Goal: Task Accomplishment & Management: Use online tool/utility

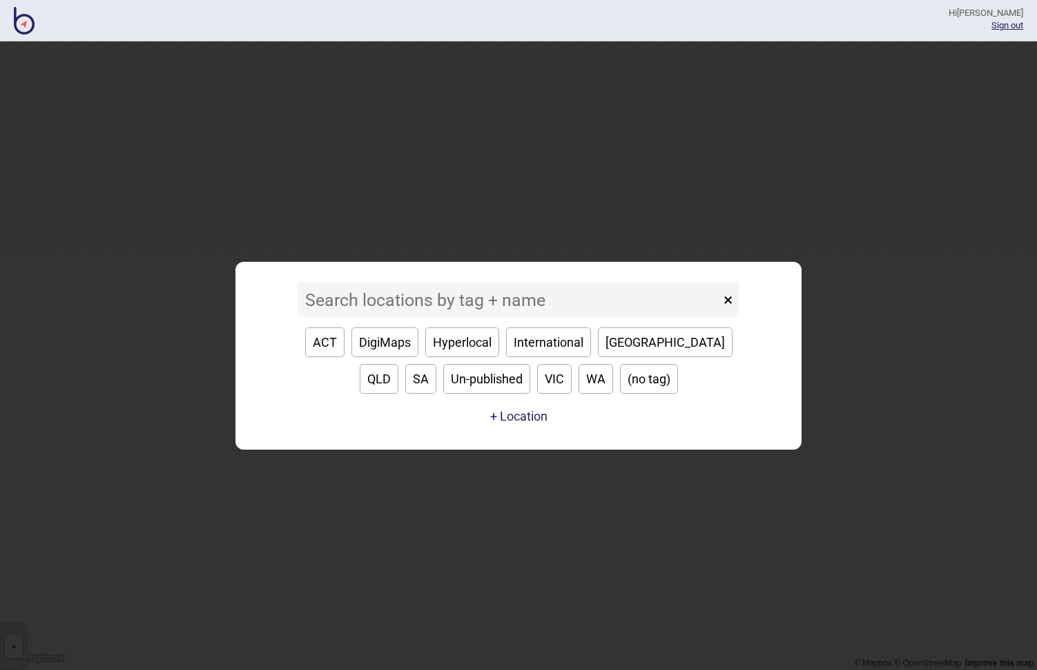
click at [558, 304] on input at bounding box center [509, 299] width 422 height 35
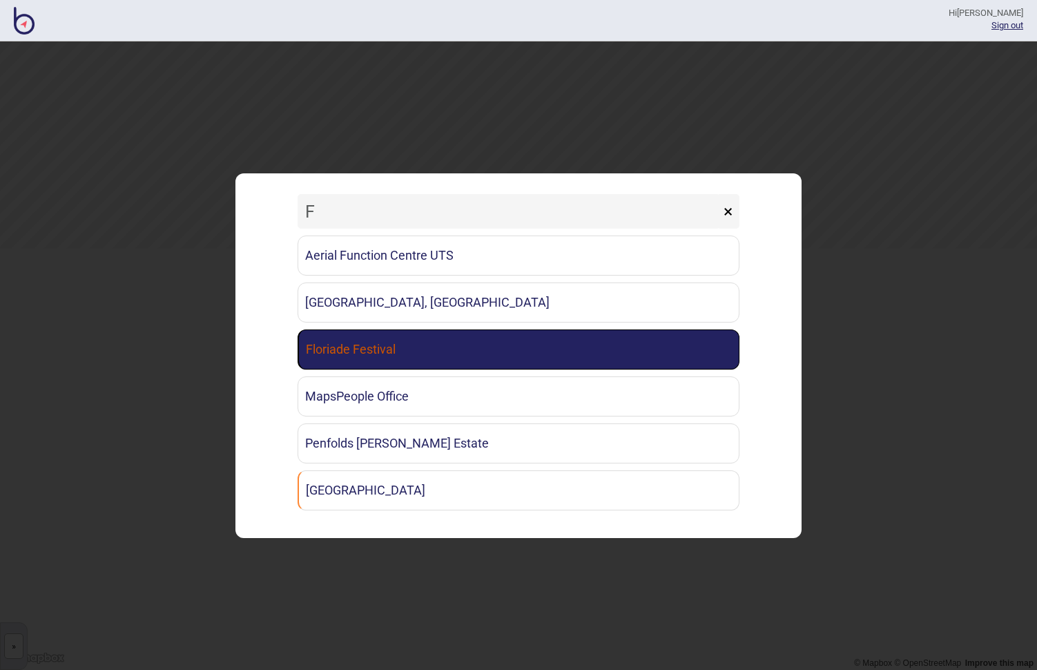
type input "F"
click at [475, 360] on link "Floriade Festival" at bounding box center [519, 349] width 442 height 40
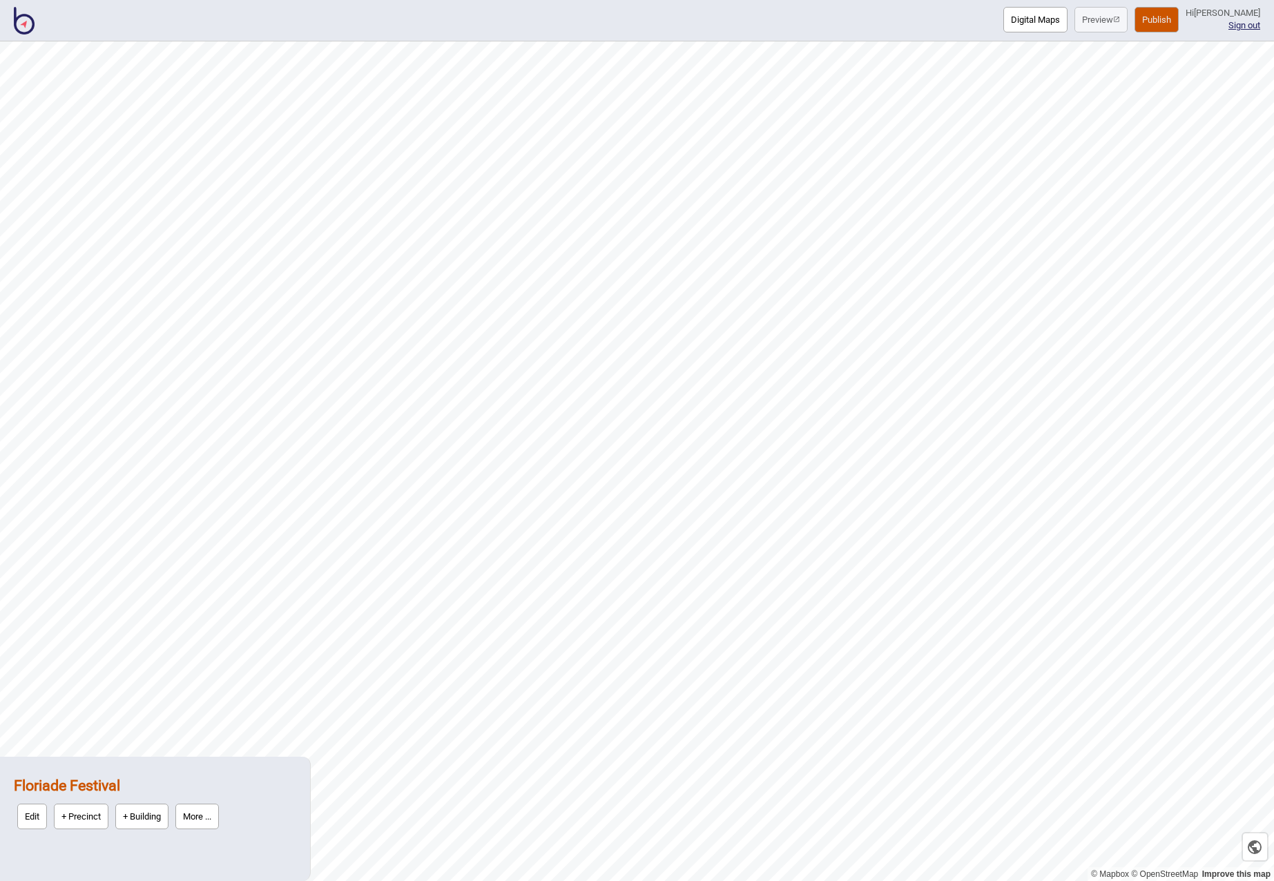
click at [1036, 23] on button "Digital Maps" at bounding box center [1035, 20] width 64 height 26
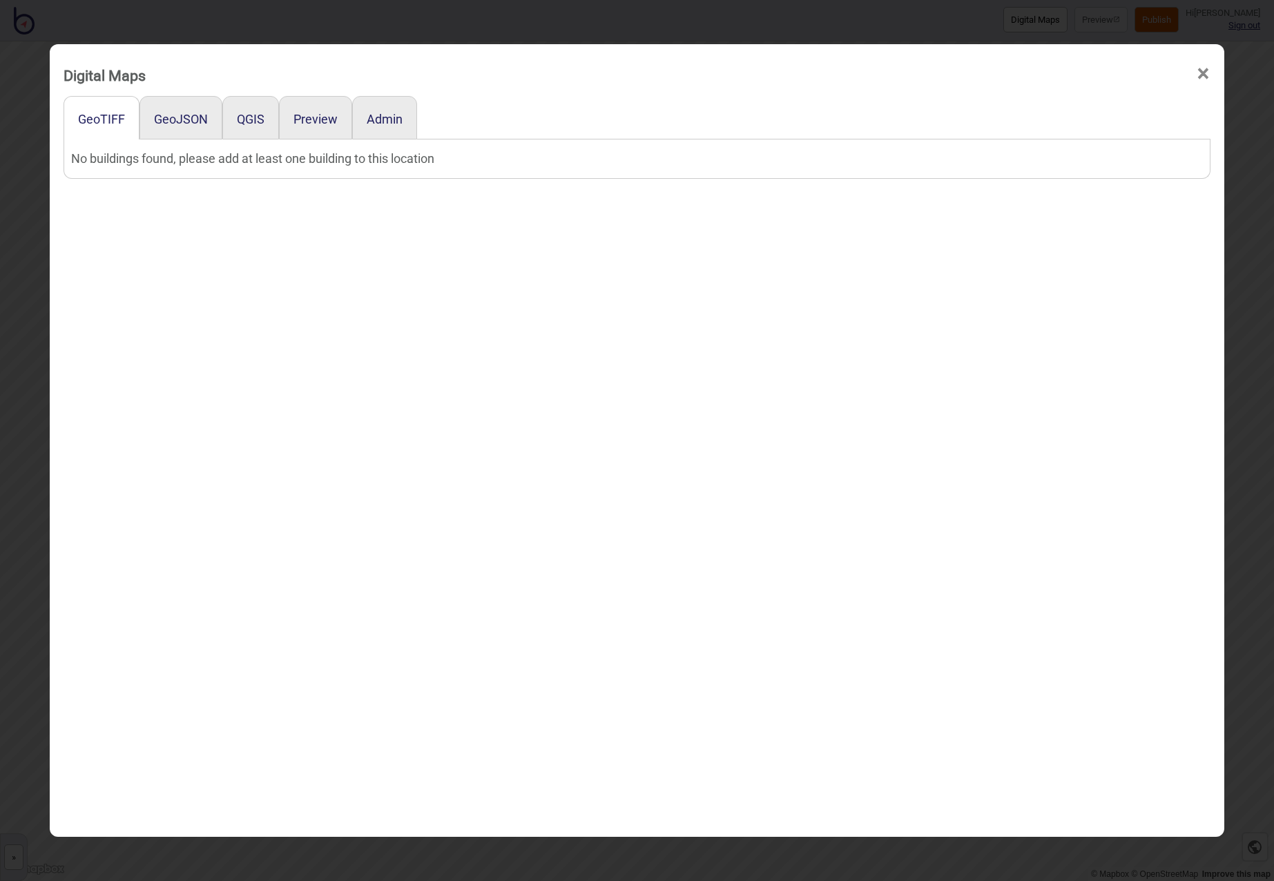
click at [180, 165] on div "No buildings found, please add at least one building to this location" at bounding box center [636, 158] width 1131 height 25
click at [378, 119] on button "Admin" at bounding box center [385, 119] width 36 height 14
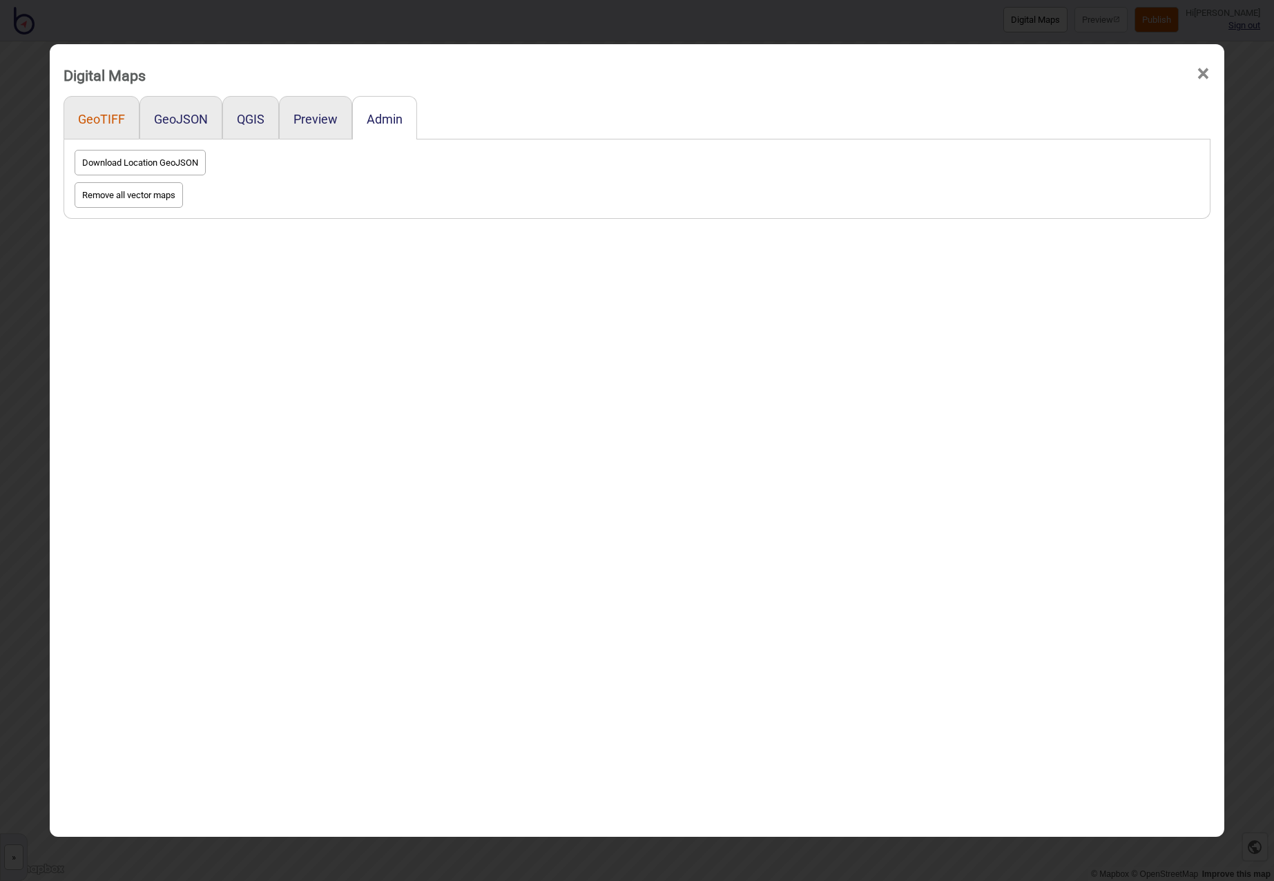
click at [118, 115] on button "GeoTIFF" at bounding box center [101, 119] width 47 height 14
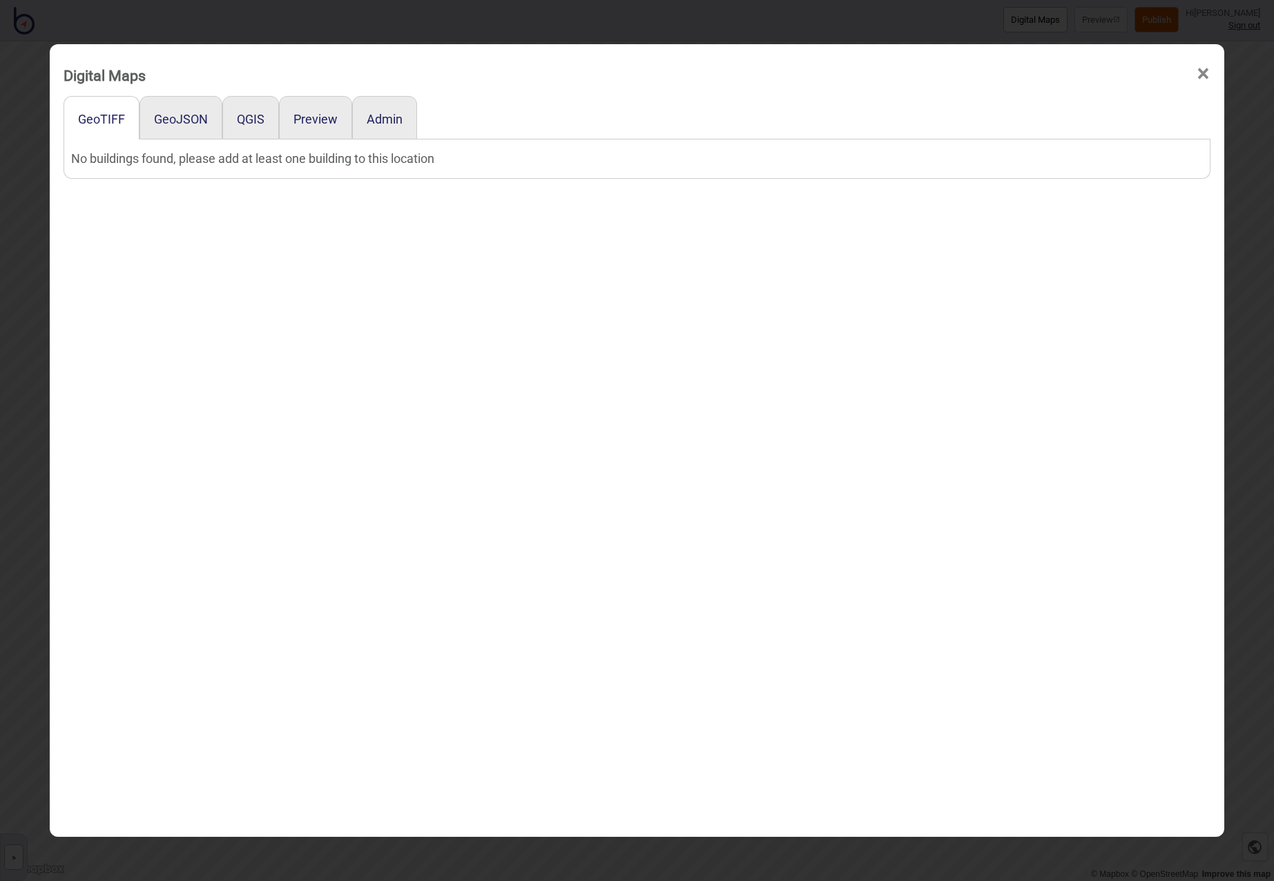
click at [1036, 76] on span "×" at bounding box center [1203, 74] width 14 height 46
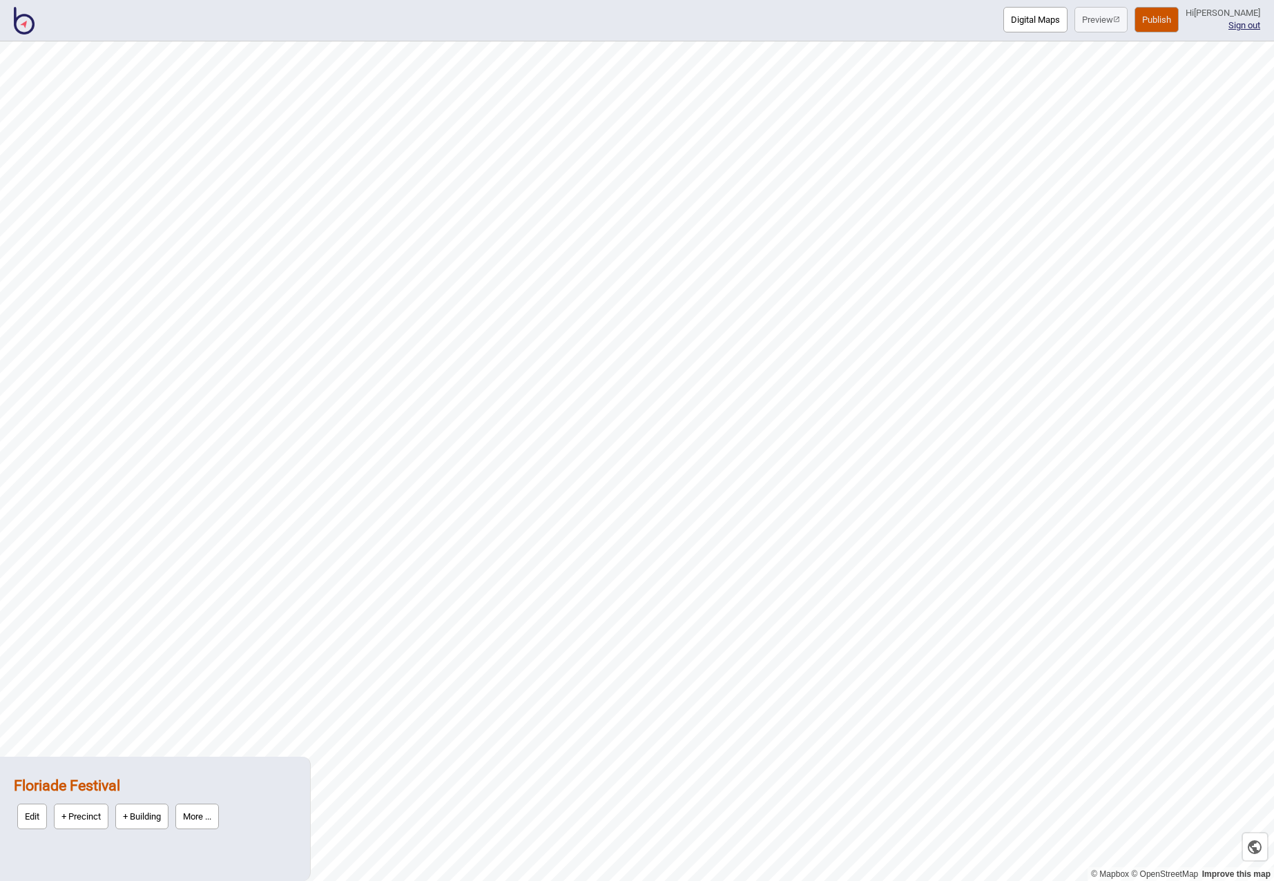
click at [136, 669] on button "+ Building" at bounding box center [141, 817] width 53 height 26
click at [1036, 18] on button "Digital Maps" at bounding box center [1035, 20] width 64 height 26
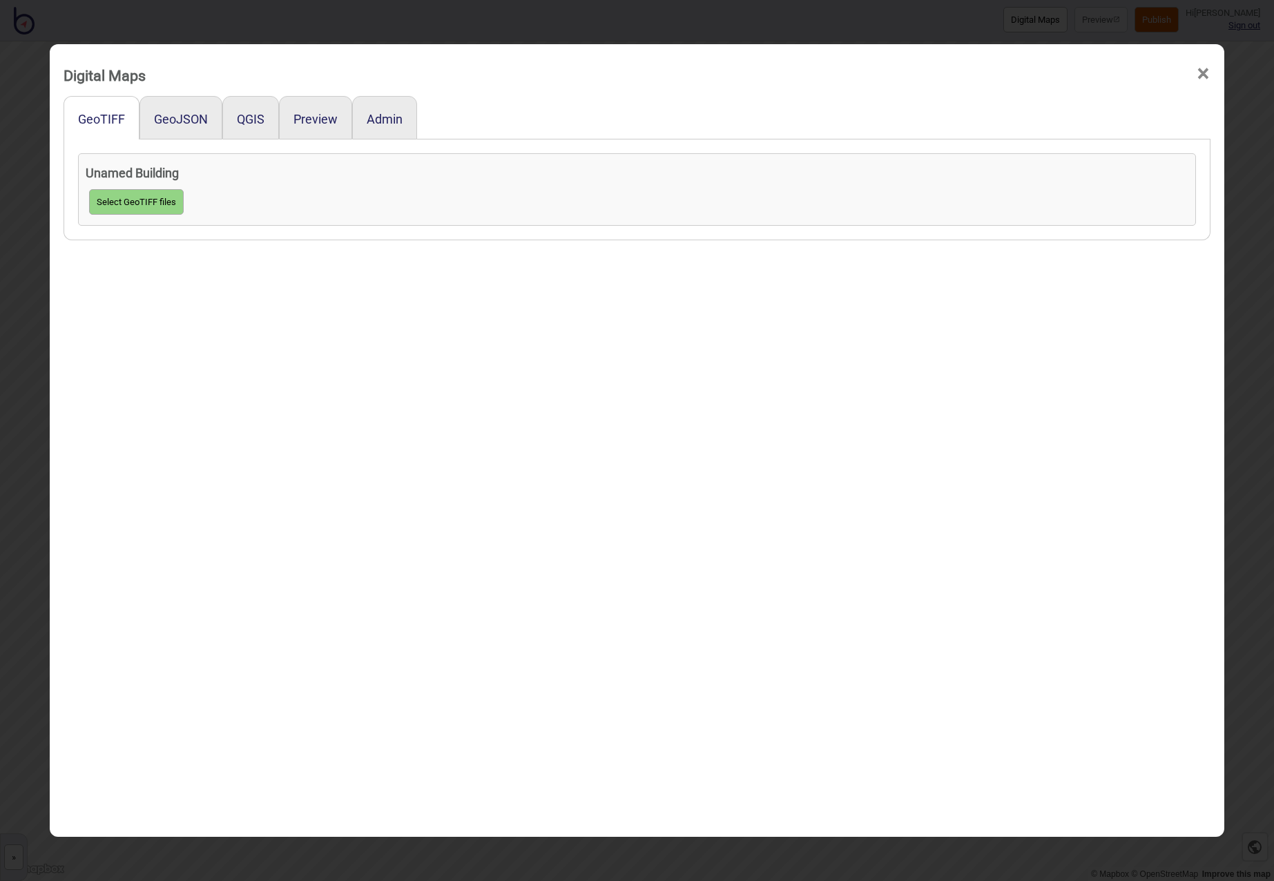
click at [133, 204] on button "Select GeoTIFF files" at bounding box center [136, 202] width 95 height 26
click input "file" at bounding box center [0, 0] width 0 height 0
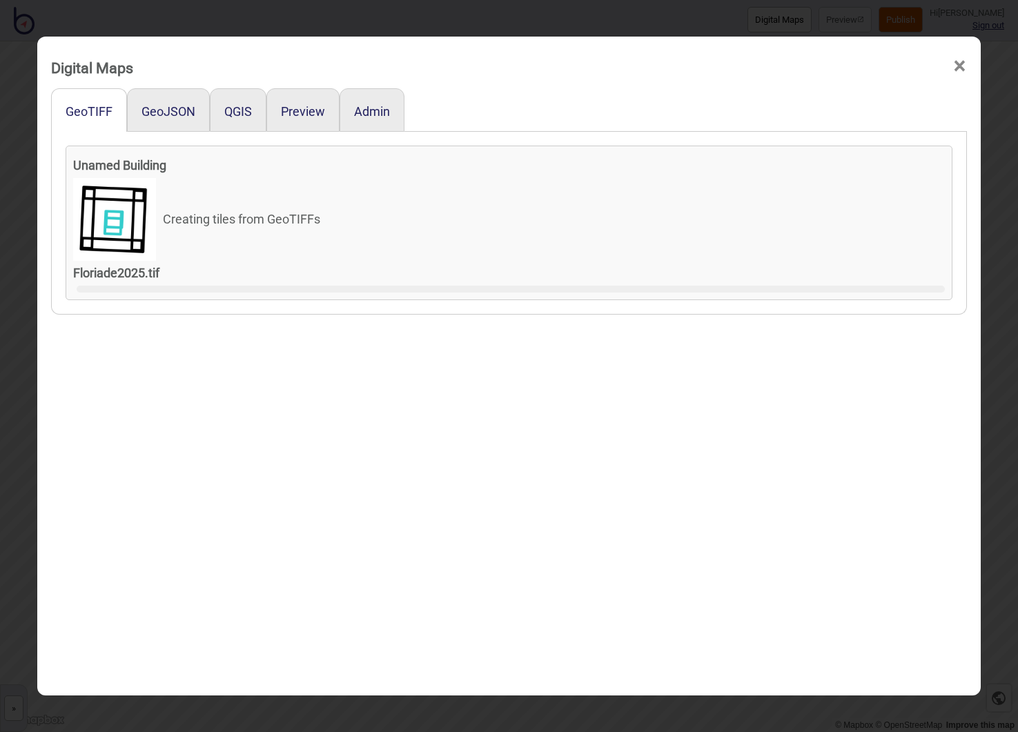
click at [748, 294] on div "Unamed Building Creating tiles from GeoTIFFs Floriade2025.tif" at bounding box center [510, 223] width 888 height 155
click at [744, 290] on div at bounding box center [511, 289] width 869 height 7
click at [955, 66] on span "×" at bounding box center [960, 66] width 14 height 46
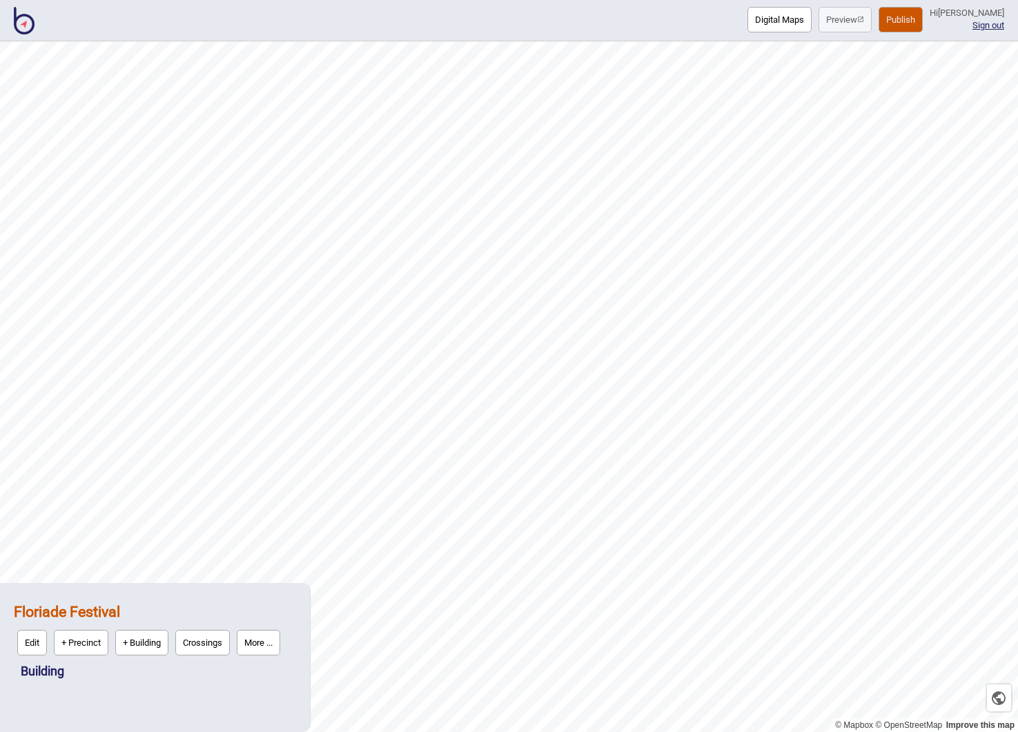
click at [799, 20] on button "Digital Maps" at bounding box center [780, 20] width 64 height 26
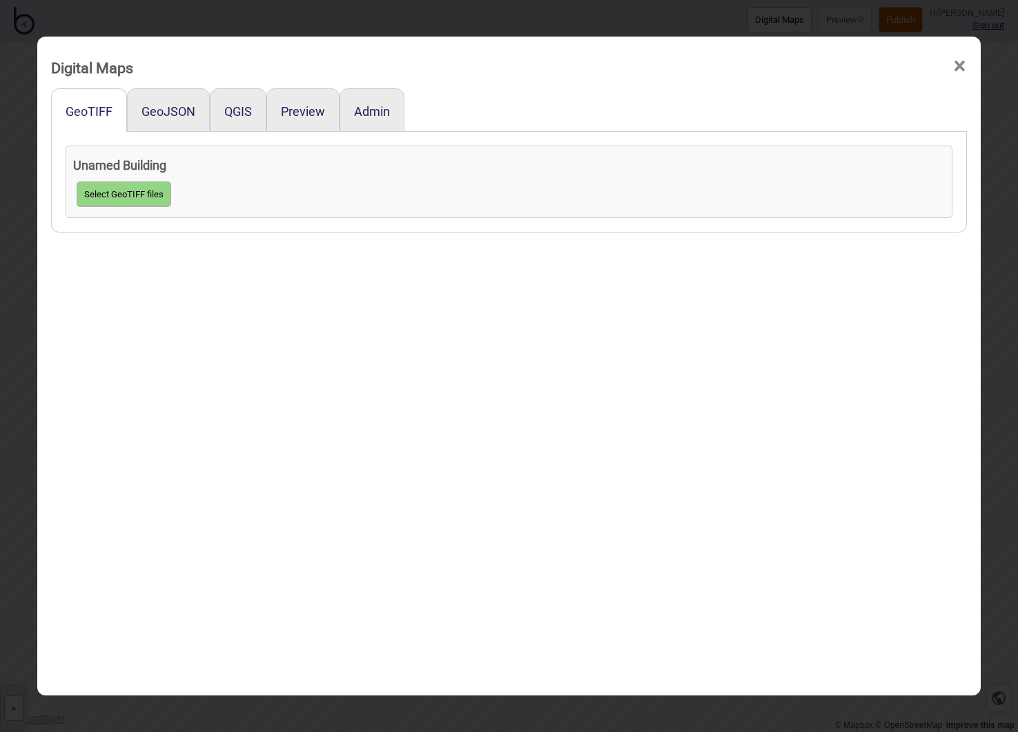
click at [150, 198] on button "Select GeoTIFF files" at bounding box center [124, 195] width 95 height 26
click input "file" at bounding box center [0, 0] width 0 height 0
click at [161, 108] on button "GeoJSON" at bounding box center [169, 111] width 54 height 14
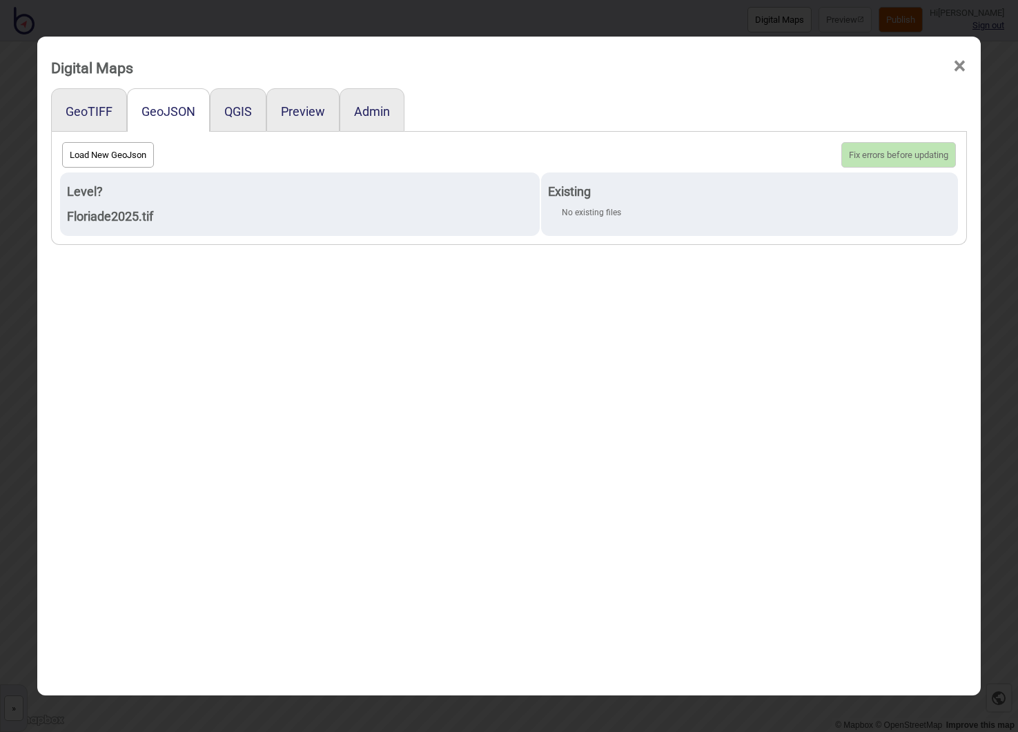
click at [102, 155] on button "Load New GeoJson" at bounding box center [108, 155] width 92 height 26
click input "file" at bounding box center [0, 0] width 0 height 0
click at [118, 148] on button "Load New GeoJson" at bounding box center [108, 155] width 92 height 26
click input "file" at bounding box center [0, 0] width 0 height 0
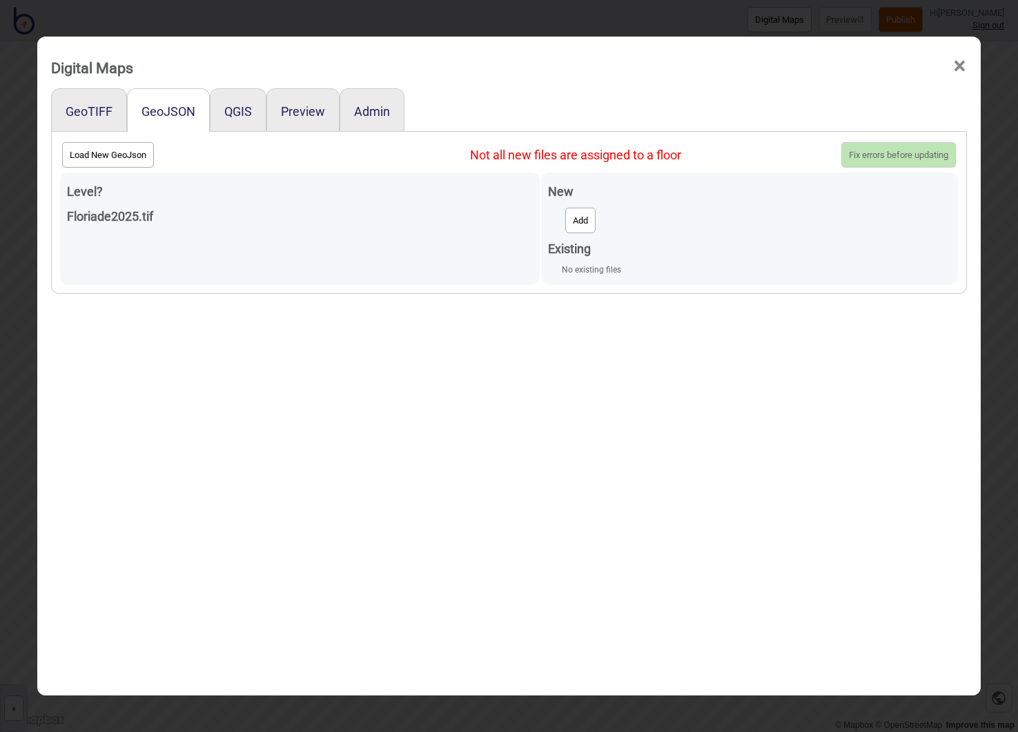
click at [596, 217] on button "Add" at bounding box center [580, 221] width 30 height 26
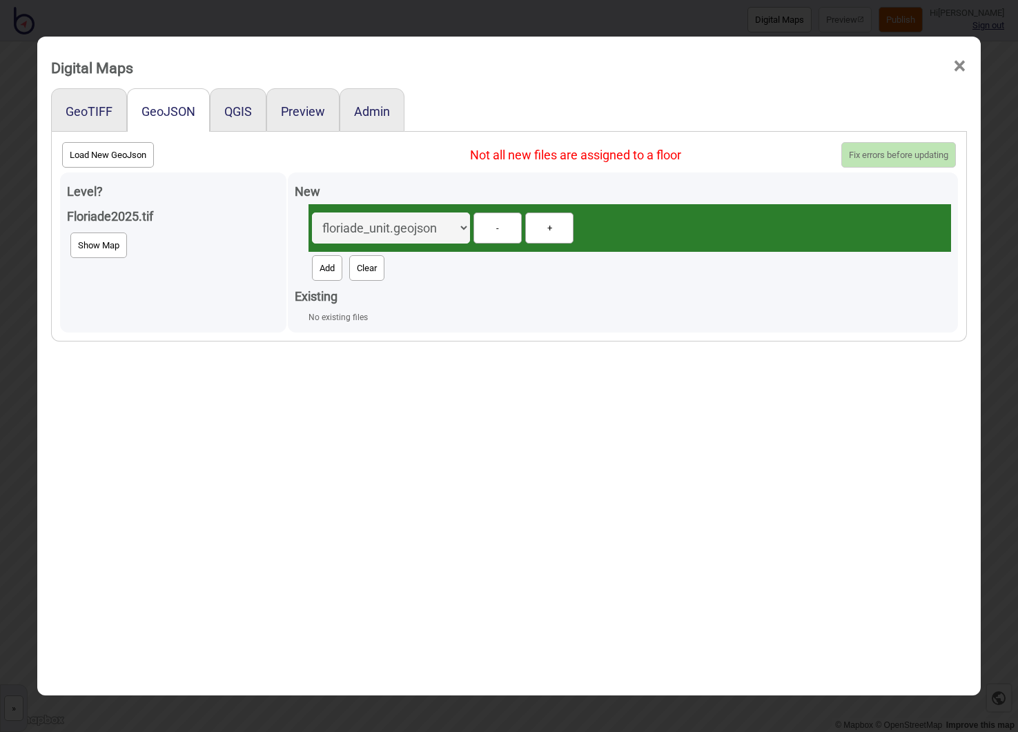
click at [333, 262] on button "Add" at bounding box center [327, 268] width 30 height 26
select select "floriade_fixture.geojson"
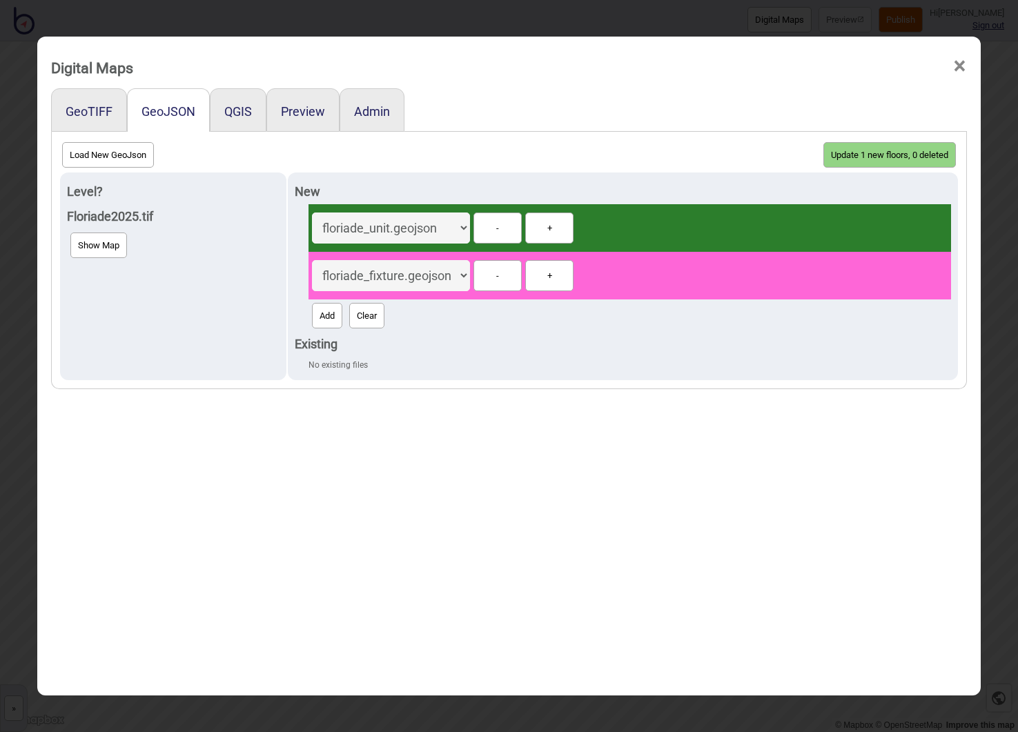
click at [886, 155] on button "Update 1 new floors, 0 deleted" at bounding box center [890, 155] width 133 height 26
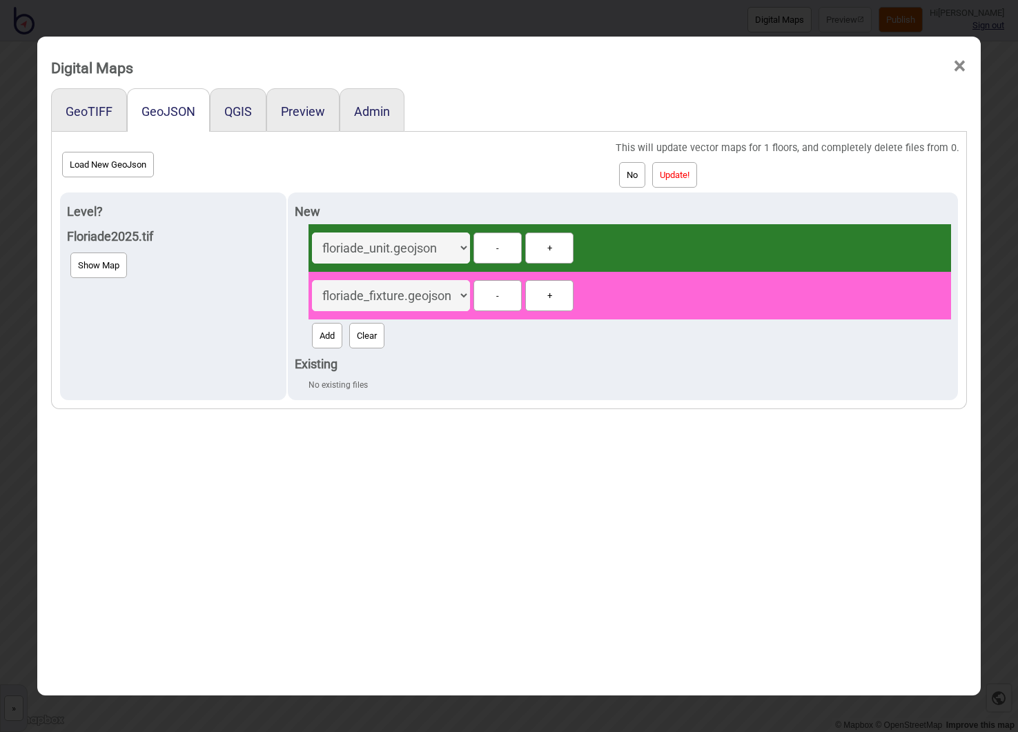
click at [690, 175] on button "Update!" at bounding box center [674, 175] width 45 height 26
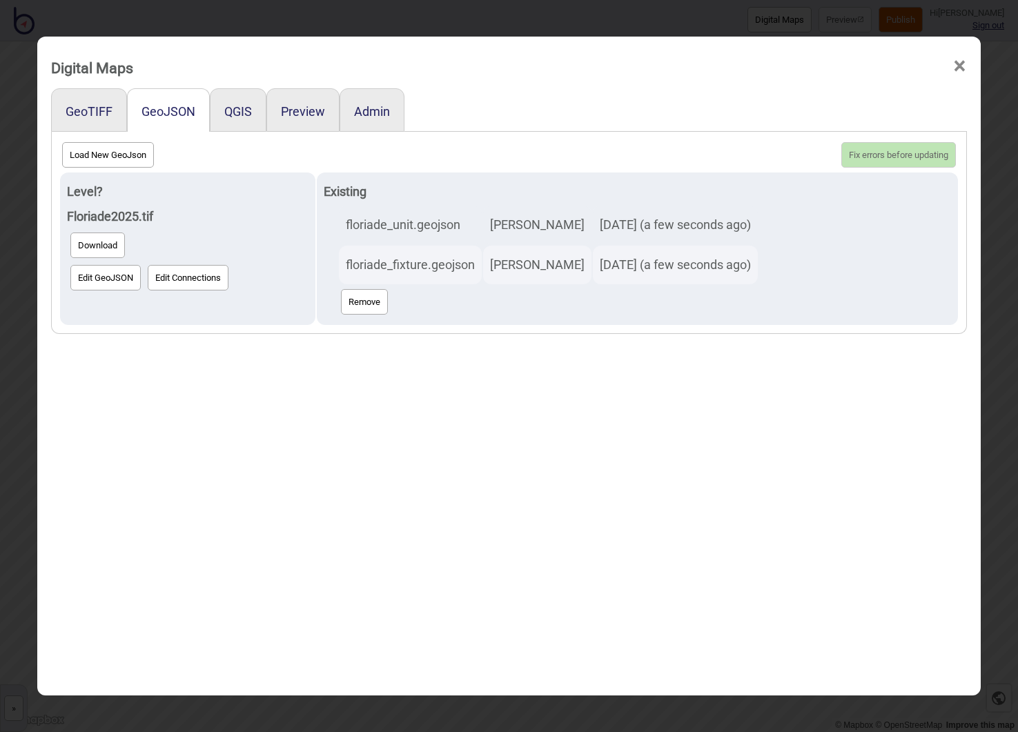
click at [954, 67] on span "×" at bounding box center [960, 66] width 14 height 46
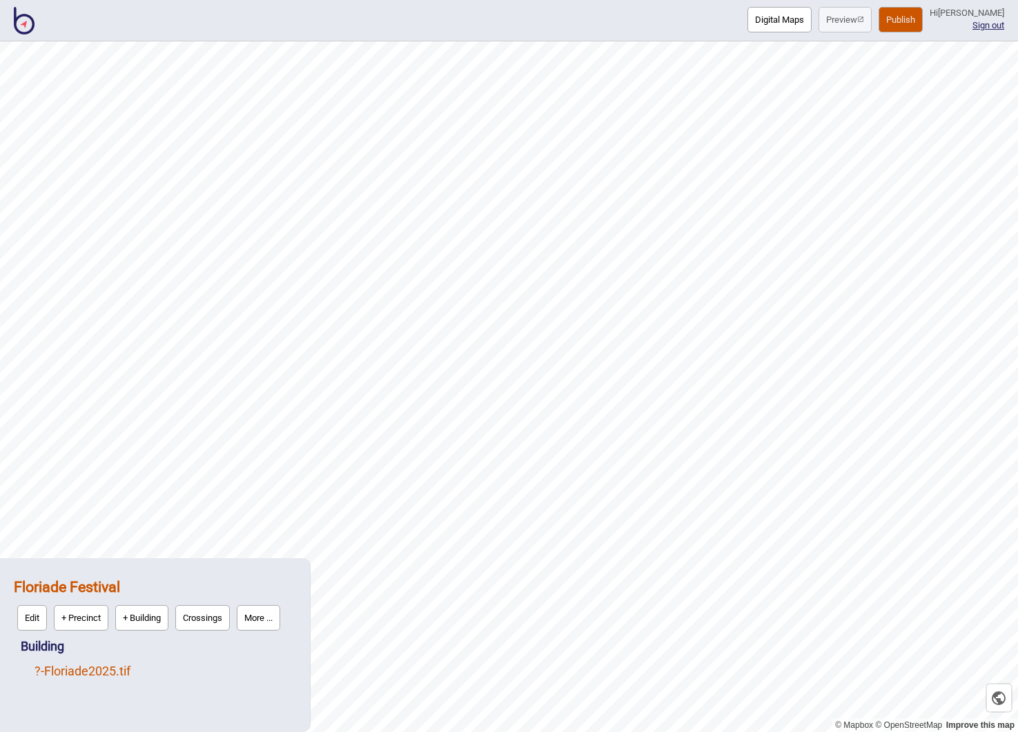
click at [102, 669] on link "? - Floriade2025.tif" at bounding box center [83, 671] width 96 height 14
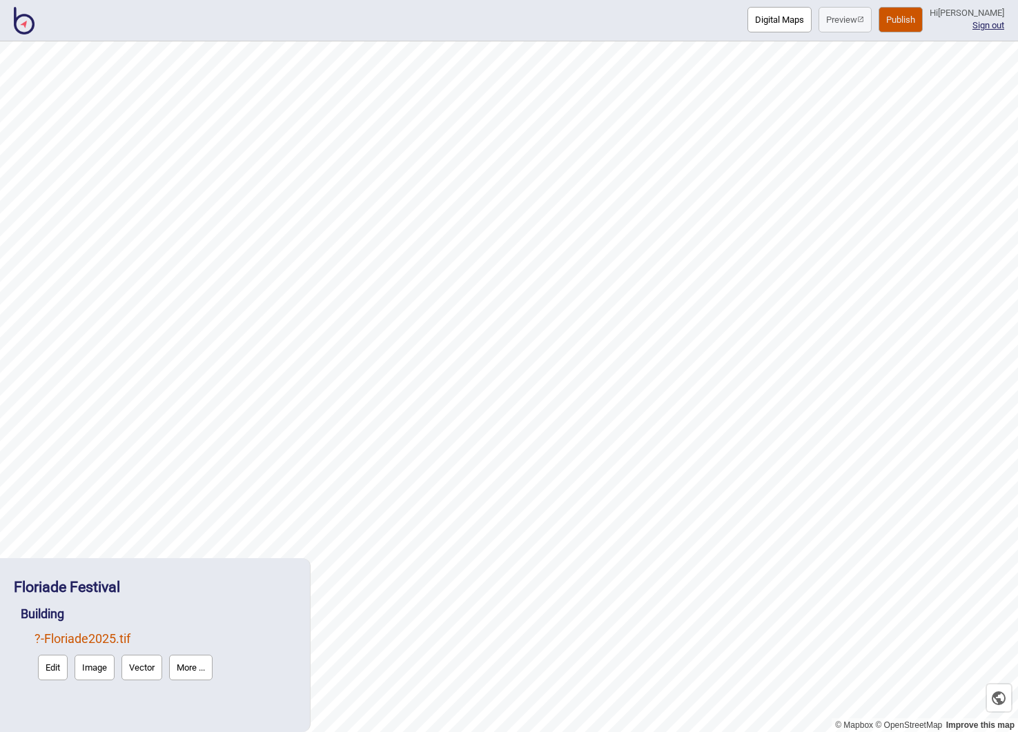
click at [135, 669] on button "Vector" at bounding box center [141, 668] width 41 height 26
